Goal: Check status: Check status

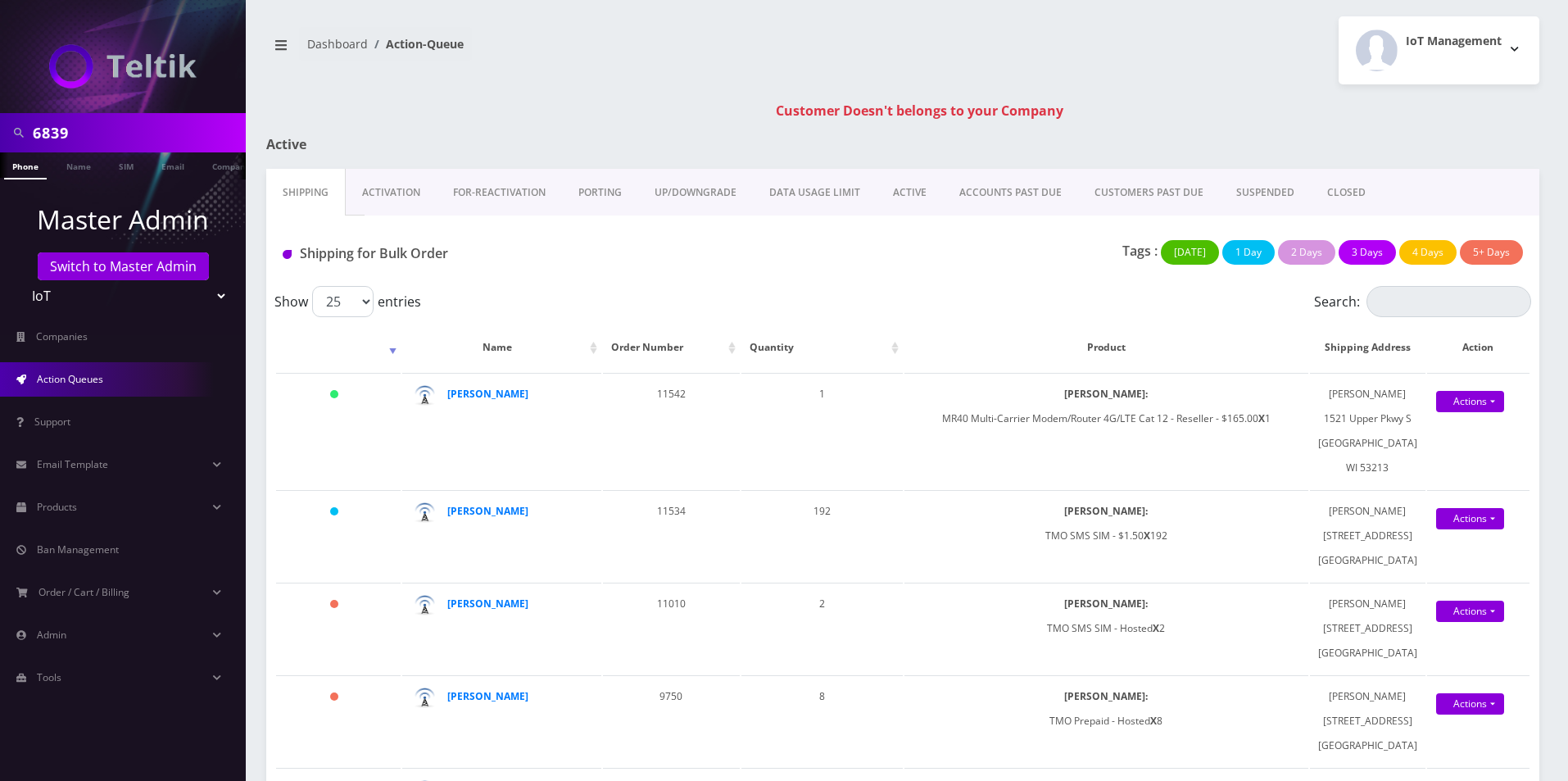
click at [140, 129] on input "6839" at bounding box center [137, 132] width 209 height 32
paste input "89148000011835958271"
type input "89148000011835958271"
click at [135, 160] on link "SIM" at bounding box center [126, 166] width 32 height 27
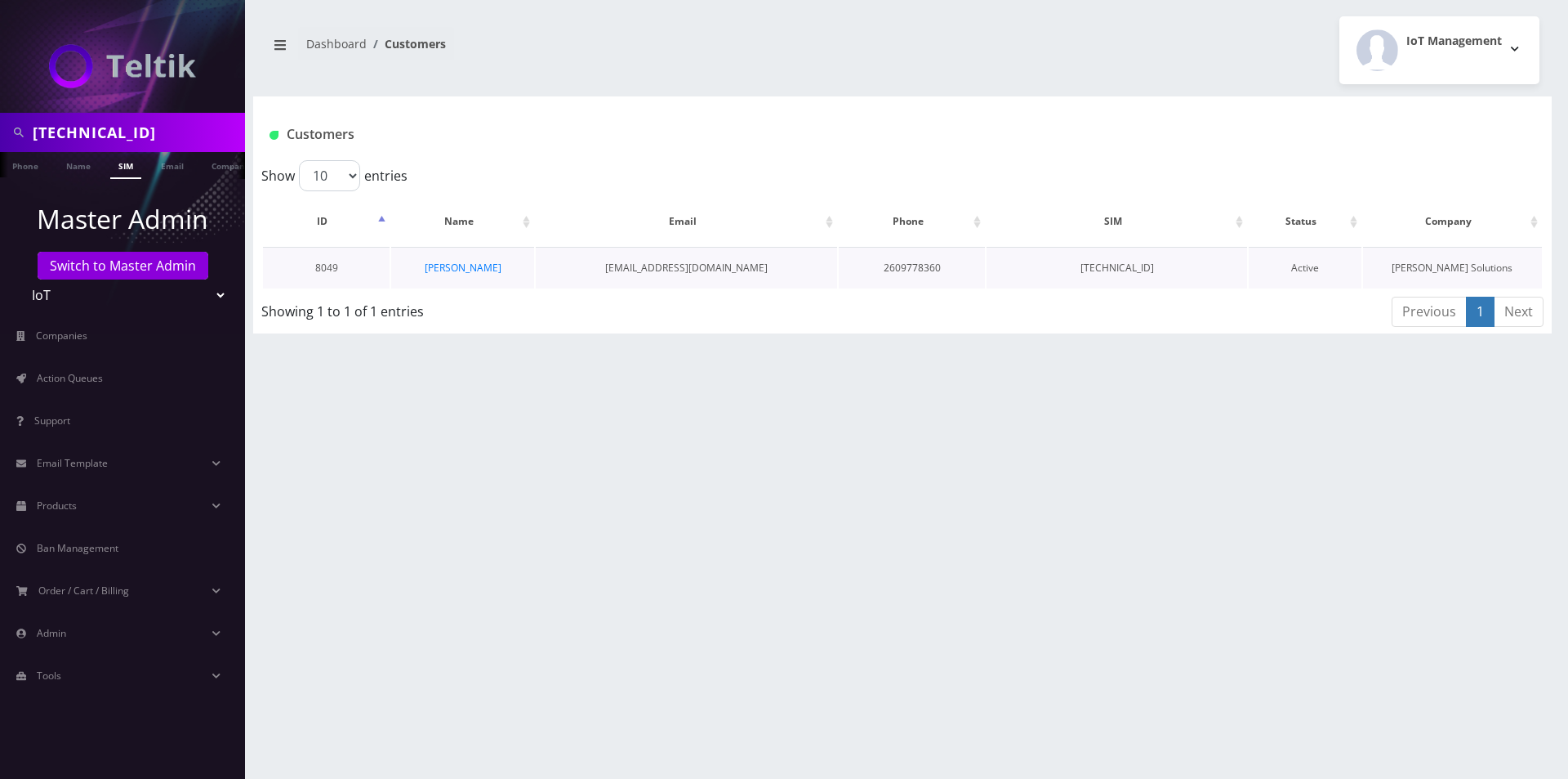
click at [943, 261] on td "2609778360" at bounding box center [911, 267] width 146 height 42
click at [926, 267] on td "2609778360" at bounding box center [911, 267] width 146 height 42
copy td "2609778360"
